Goal: Task Accomplishment & Management: Complete application form

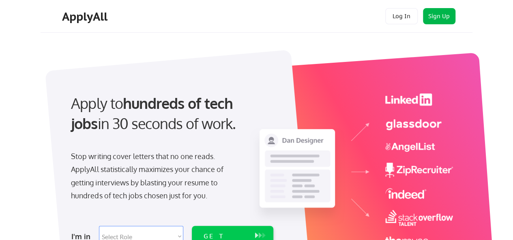
click at [446, 11] on button "Sign Up" at bounding box center [439, 16] width 32 height 16
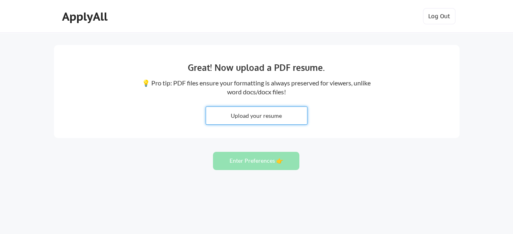
click at [262, 120] on input "file" at bounding box center [256, 115] width 101 height 17
type input "C:\fakepath\Resume_Pitarresi.docx (1).pdf"
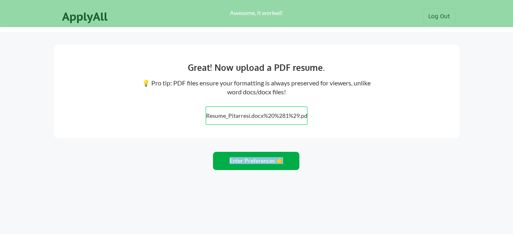
drag, startPoint x: 262, startPoint y: 120, endPoint x: 216, endPoint y: 161, distance: 61.4
click at [216, 161] on div "Great! Now upload a PDF resume. 💡 Pro tip: PDF files ensure your formatting is …" at bounding box center [256, 129] width 513 height 258
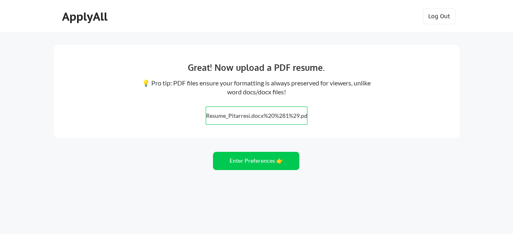
click at [330, 136] on div "Great! Now upload a PDF resume. 💡 Pro tip: PDF files ensure your formatting is …" at bounding box center [256, 91] width 405 height 93
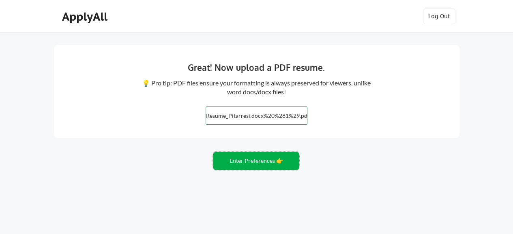
click at [264, 160] on button "Enter Preferences 👉" at bounding box center [256, 161] width 86 height 18
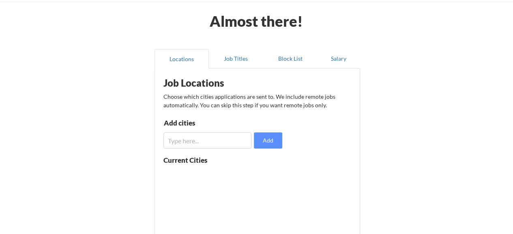
scroll to position [34, 0]
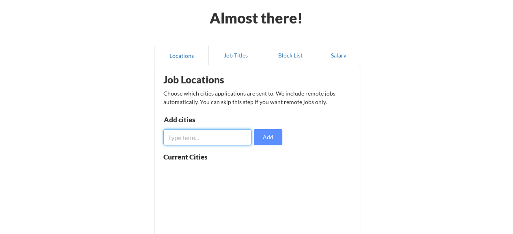
click at [221, 140] on input "input" at bounding box center [207, 137] width 88 height 16
type input "ithaca"
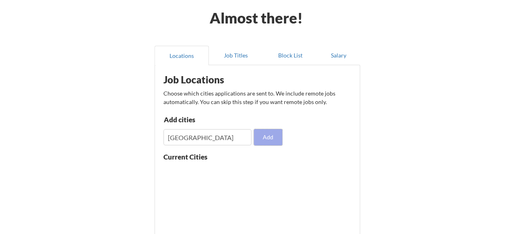
click at [264, 135] on button "Add" at bounding box center [268, 137] width 28 height 16
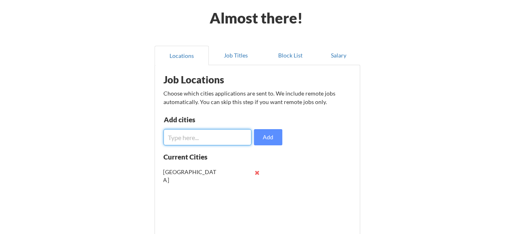
click at [215, 136] on input "input" at bounding box center [207, 137] width 88 height 16
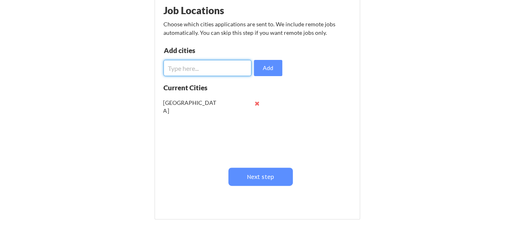
scroll to position [163, 0]
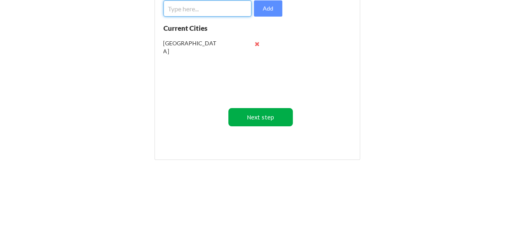
click at [260, 115] on button "Next step" at bounding box center [260, 117] width 64 height 18
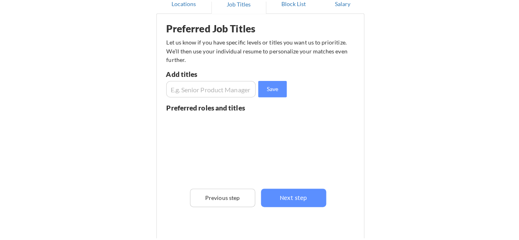
scroll to position [87, 0]
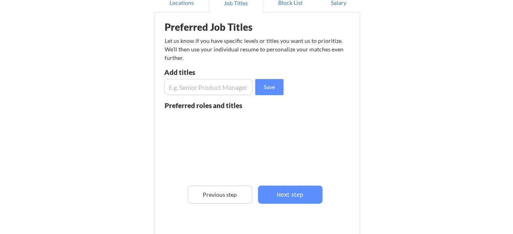
click at [235, 88] on input "input" at bounding box center [208, 87] width 89 height 16
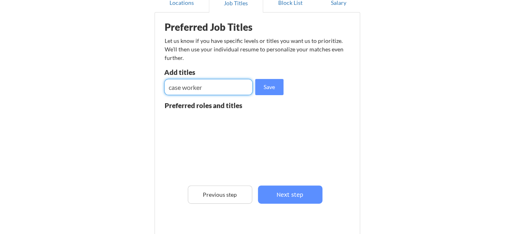
type input "case worker"
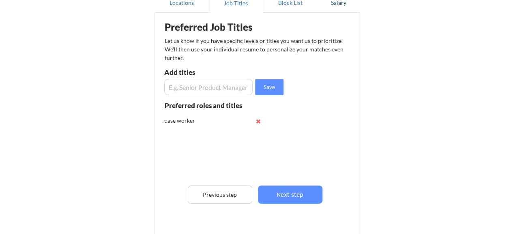
click at [336, 11] on button "Salary" at bounding box center [338, 2] width 43 height 19
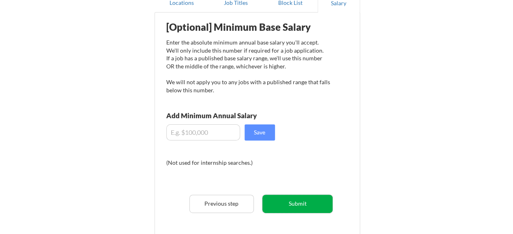
click at [280, 197] on button "Submit" at bounding box center [297, 204] width 70 height 18
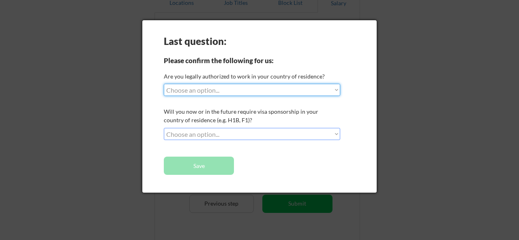
click at [215, 92] on select "Choose an option... Yes, I am a US Citizen Yes, I am a Canadian Citizen Yes, I …" at bounding box center [252, 90] width 176 height 12
select select ""yes__i_am_a_us_citizen""
click at [164, 84] on select "Choose an option... Yes, I am a US Citizen Yes, I am a Canadian Citizen Yes, I …" at bounding box center [252, 90] width 176 height 12
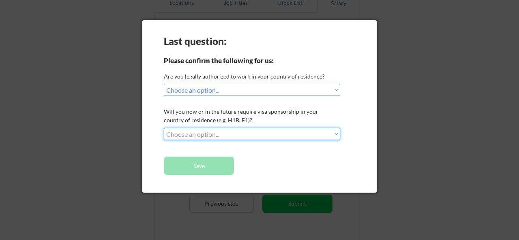
click at [208, 130] on select "Choose an option... No, I will not need sponsorship Yes, I will need sponsorship" at bounding box center [252, 134] width 176 height 12
select select ""no__i_will_not_need_sponsorship""
click at [164, 128] on select "Choose an option... No, I will not need sponsorship Yes, I will need sponsorship" at bounding box center [252, 134] width 176 height 12
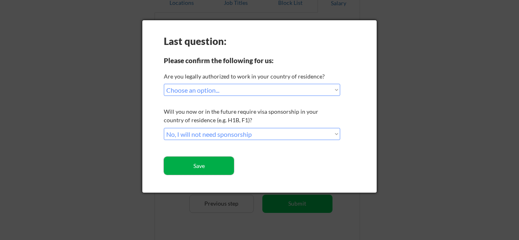
click at [222, 166] on button "Save" at bounding box center [199, 166] width 70 height 18
